Goal: Transaction & Acquisition: Purchase product/service

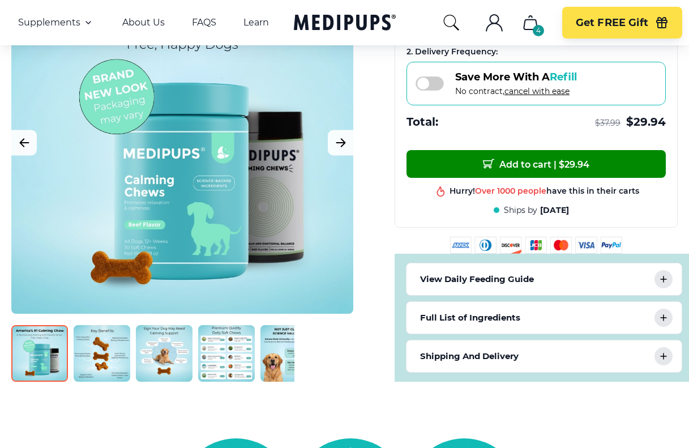
scroll to position [453, 0]
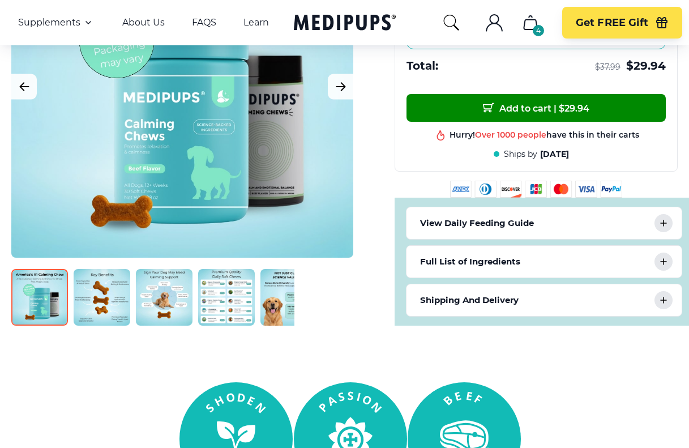
click at [666, 299] on icon at bounding box center [664, 300] width 14 height 14
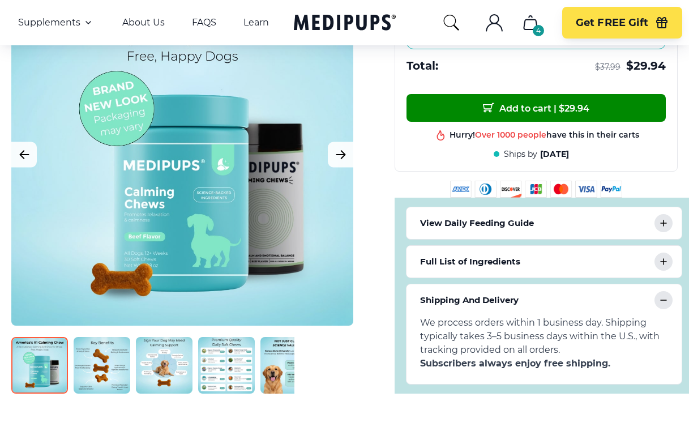
click at [663, 299] on icon at bounding box center [664, 300] width 14 height 14
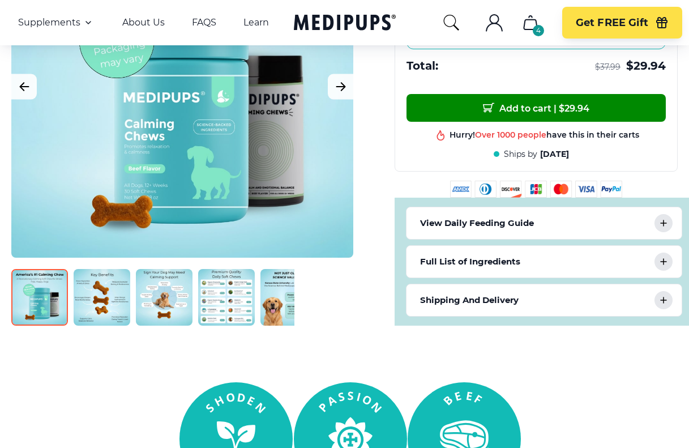
click at [283, 435] on rect at bounding box center [236, 438] width 113 height 113
click at [374, 431] on rect at bounding box center [350, 438] width 113 height 113
click at [495, 438] on rect at bounding box center [464, 438] width 113 height 113
click at [92, 320] on img at bounding box center [102, 297] width 57 height 57
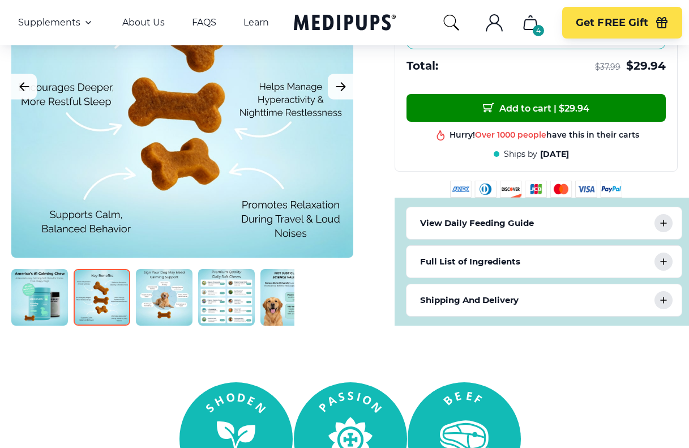
click at [176, 318] on img at bounding box center [164, 297] width 57 height 57
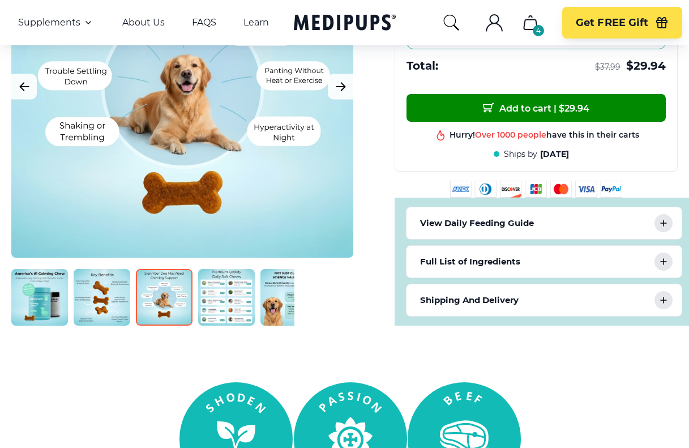
click at [227, 317] on img at bounding box center [226, 297] width 57 height 57
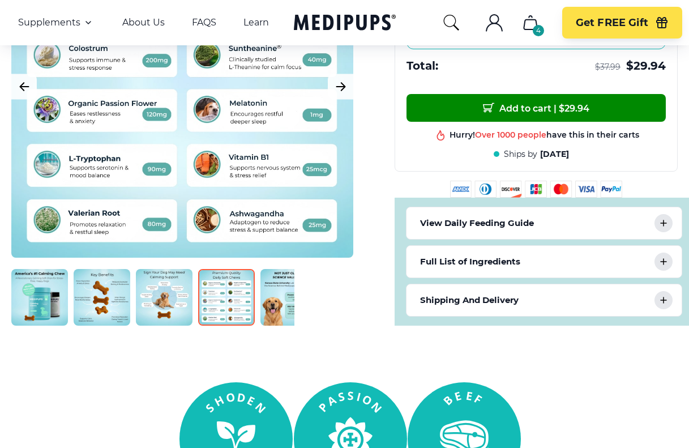
click at [269, 313] on img at bounding box center [289, 297] width 57 height 57
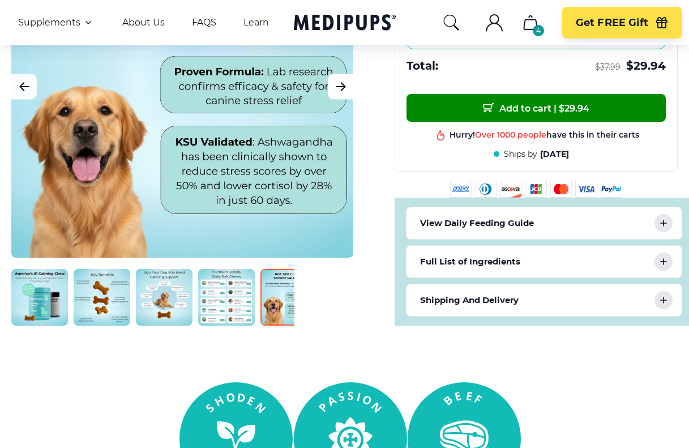
click at [346, 88] on icon "Next Image" at bounding box center [341, 86] width 14 height 14
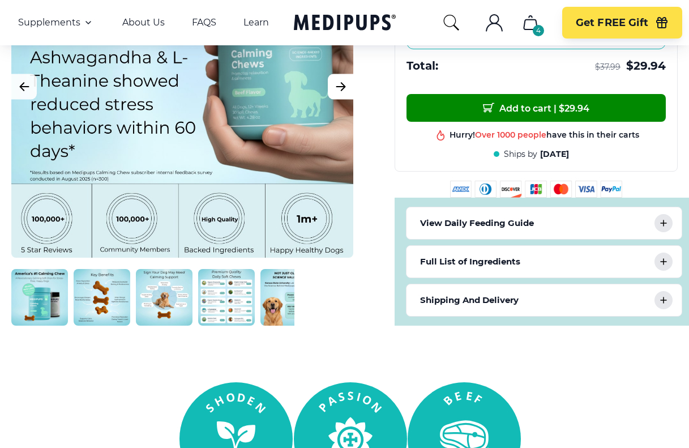
click at [346, 84] on icon "Next Image" at bounding box center [341, 86] width 14 height 14
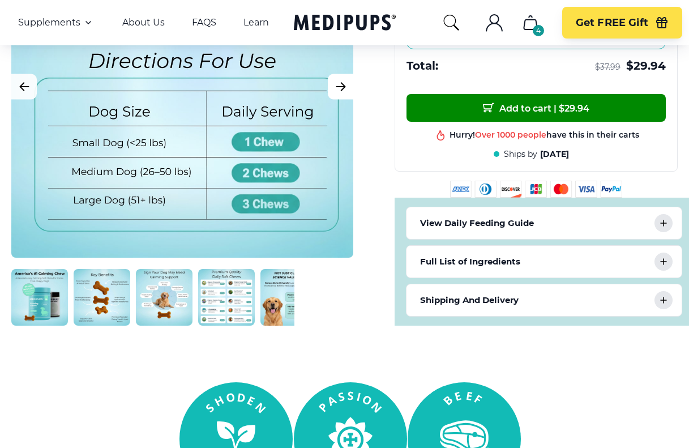
click at [346, 84] on icon "Next Image" at bounding box center [341, 86] width 14 height 14
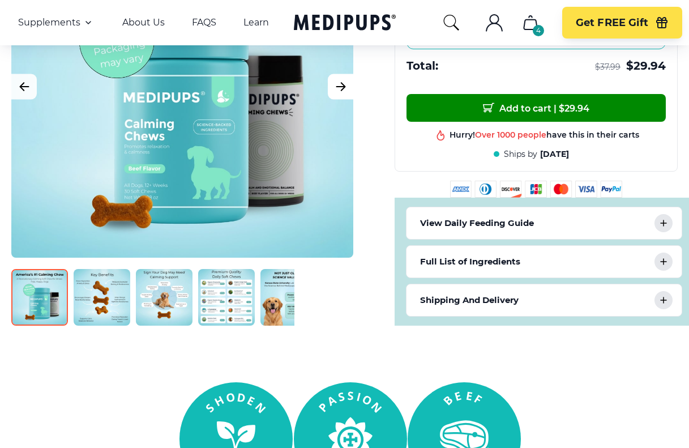
click at [346, 84] on icon "Next Image" at bounding box center [341, 86] width 14 height 14
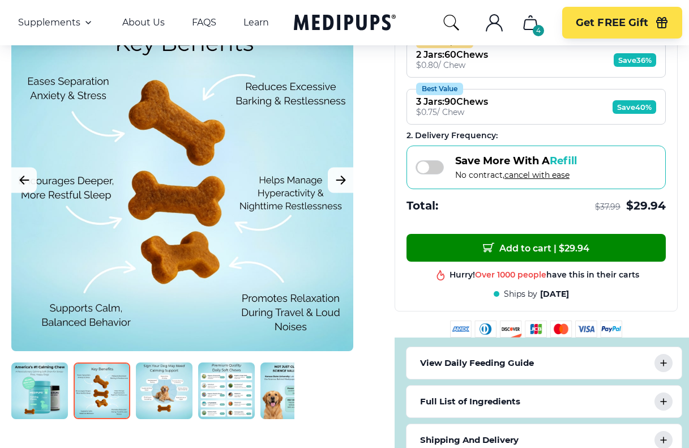
scroll to position [283, 0]
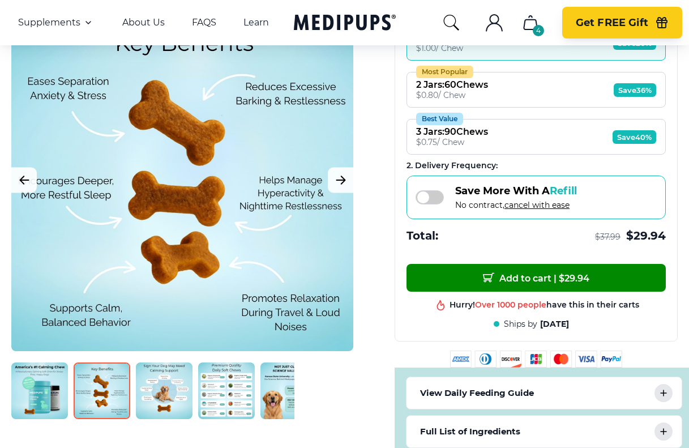
click at [607, 23] on span "Get FREE Gift" at bounding box center [612, 22] width 73 height 13
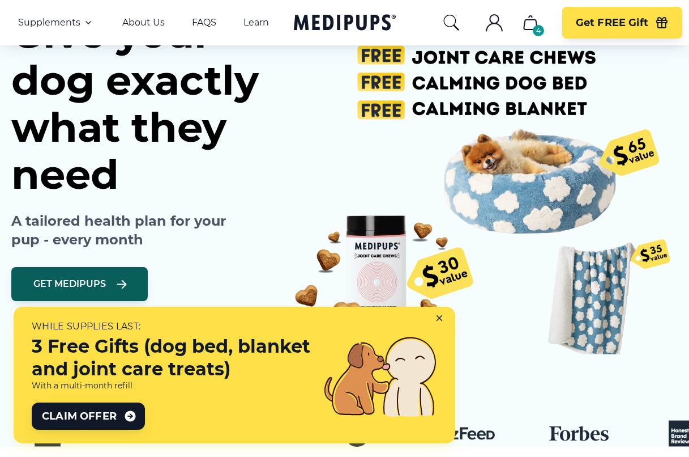
scroll to position [170, 0]
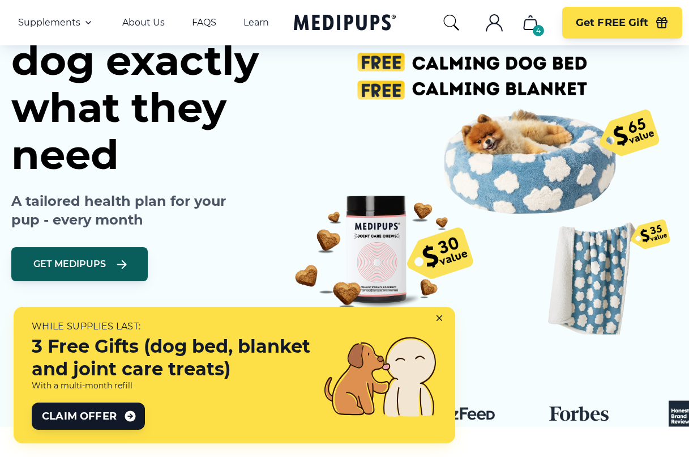
click at [442, 318] on icon at bounding box center [442, 320] width 10 height 10
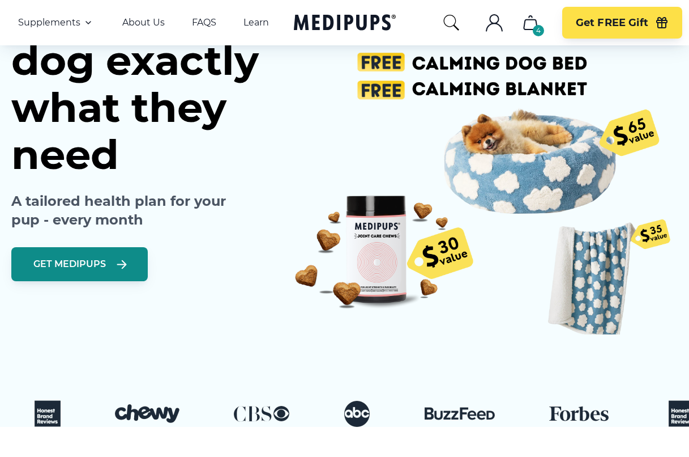
click at [84, 263] on span "Get Medipups" at bounding box center [69, 263] width 73 height 11
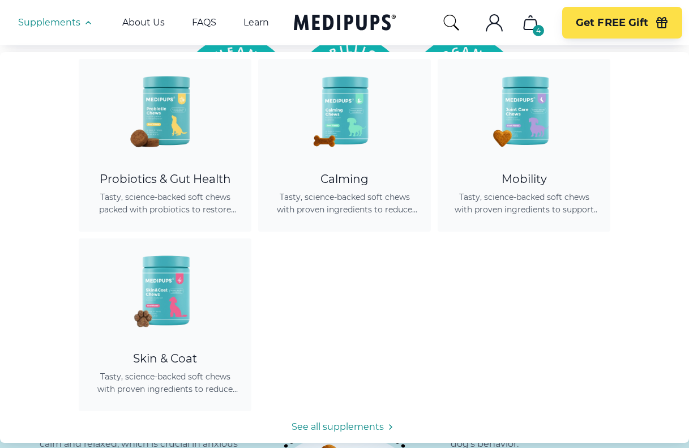
scroll to position [1076, 0]
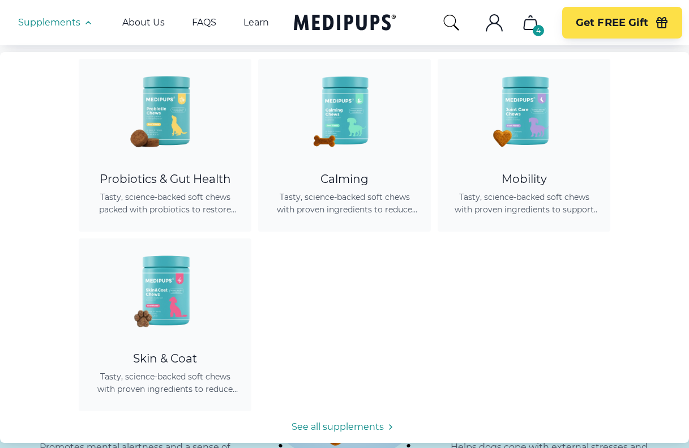
click at [396, 248] on div "Probiotics & Gut Health Tasty, science-backed soft chews packed with probiotics…" at bounding box center [344, 236] width 689 height 368
click at [376, 426] on link "See all supplements" at bounding box center [344, 427] width 689 height 14
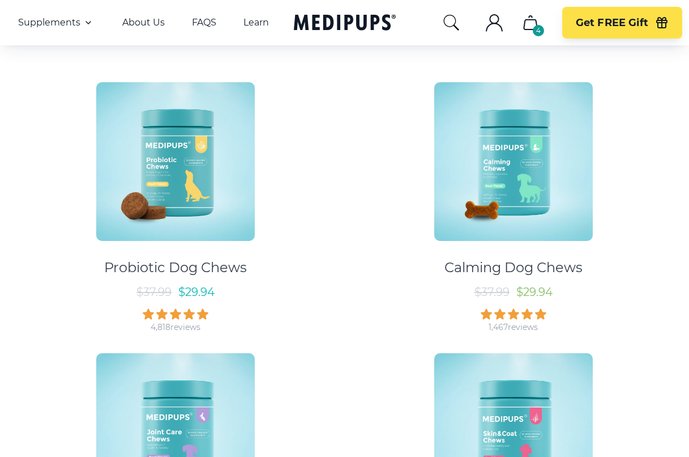
scroll to position [177, 0]
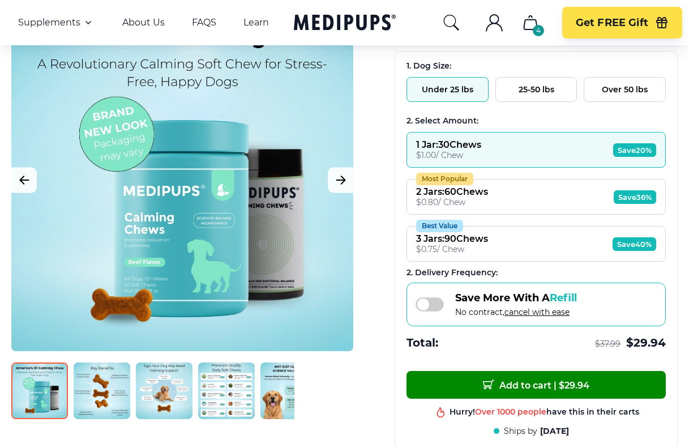
scroll to position [156, 0]
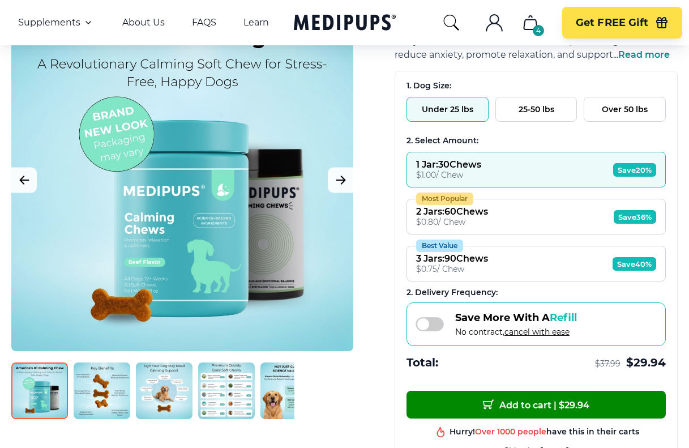
click at [497, 214] on button "Most Popular 2 Jars : 60 Chews $ 0.80 / Chew Save 36%" at bounding box center [536, 217] width 259 height 36
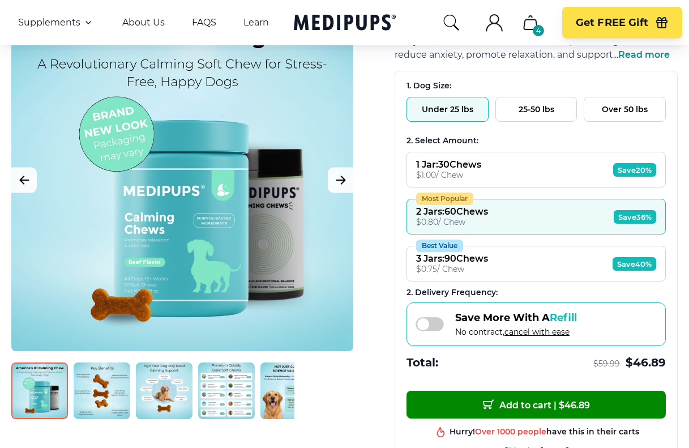
click at [474, 161] on div "1 Jar : 30 Chews" at bounding box center [448, 164] width 65 height 11
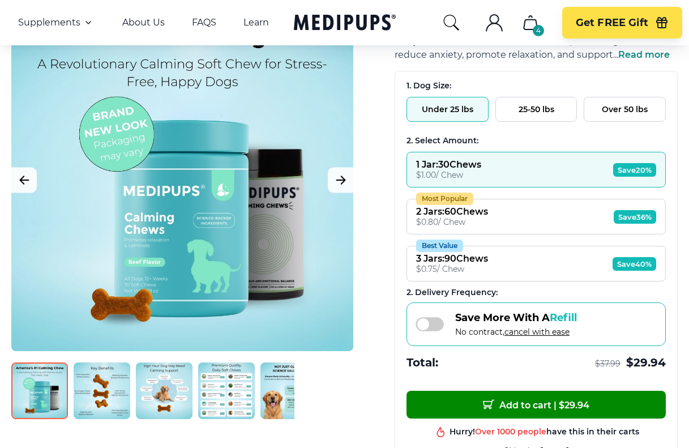
click at [483, 211] on div "2 Jars : 60 Chews" at bounding box center [452, 211] width 72 height 11
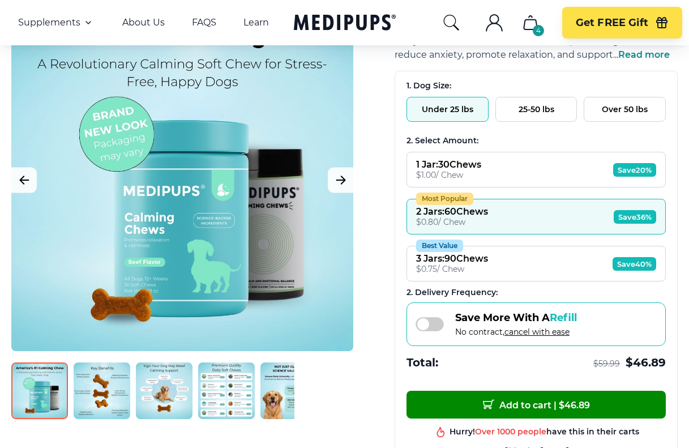
click at [487, 261] on div "3 Jars : 90 Chews" at bounding box center [452, 258] width 72 height 11
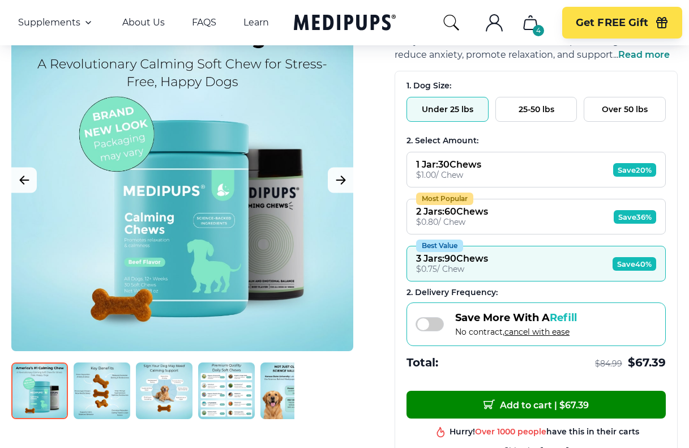
click at [471, 163] on div "1 Jar : 30 Chews" at bounding box center [448, 164] width 65 height 11
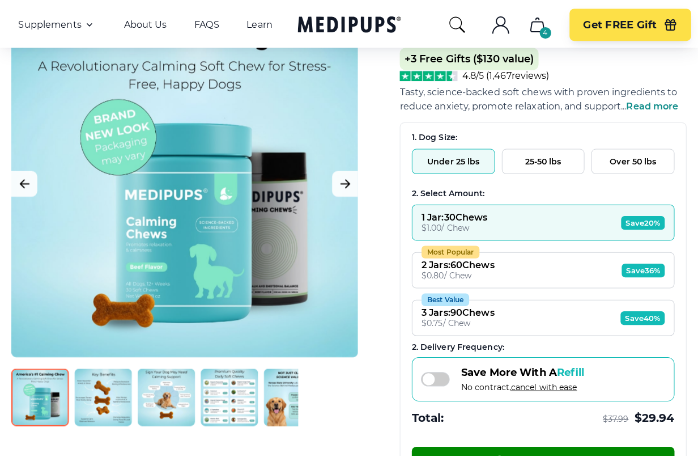
scroll to position [100, 0]
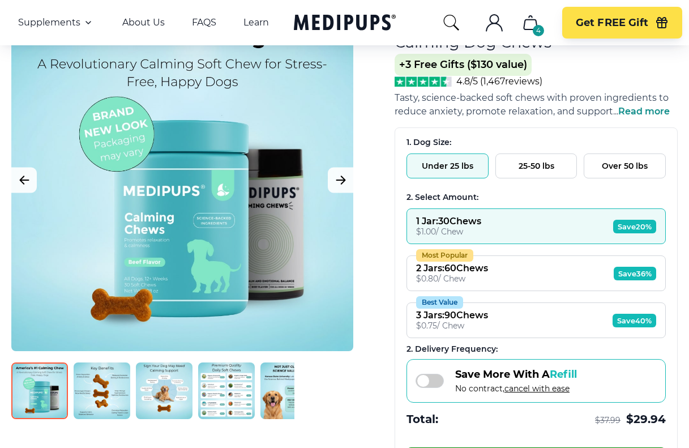
click at [533, 27] on div "4" at bounding box center [538, 30] width 11 height 11
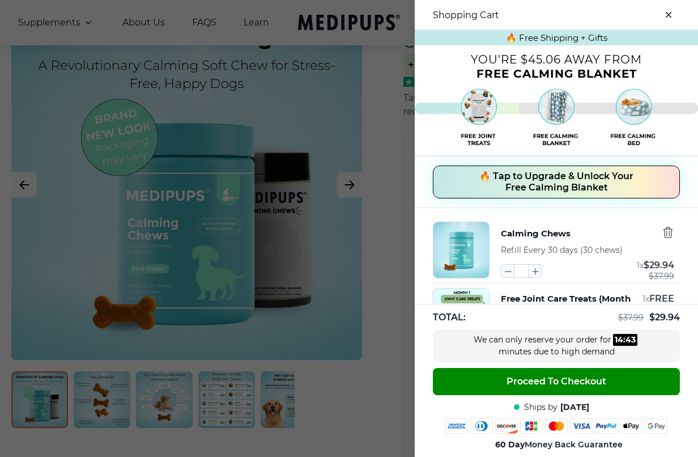
click at [525, 184] on span "🔥 Tap to Upgrade & Unlock Your Free Calming Blanket" at bounding box center [556, 182] width 154 height 23
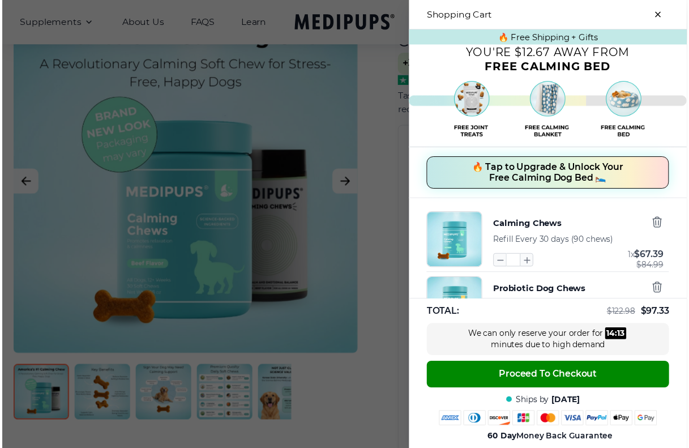
scroll to position [0, 0]
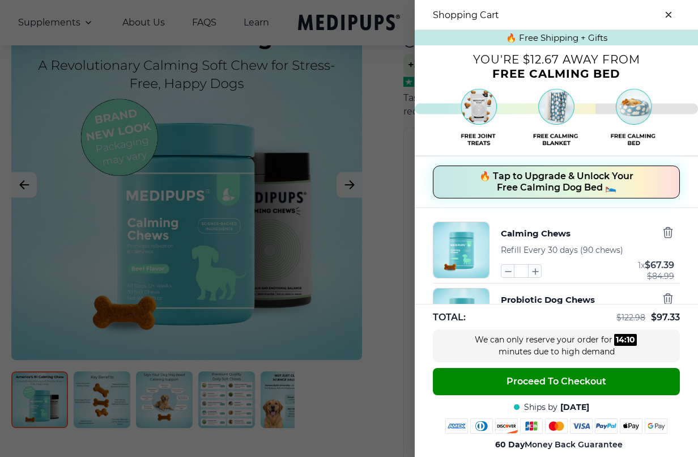
click at [666, 14] on icon "close-cart" at bounding box center [669, 15] width 6 height 6
